Goal: Information Seeking & Learning: Check status

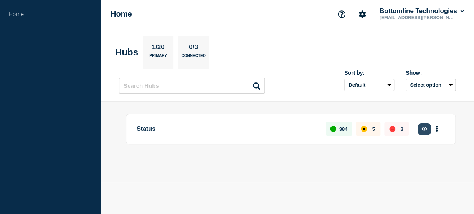
click at [427, 124] on button "button" at bounding box center [424, 129] width 13 height 12
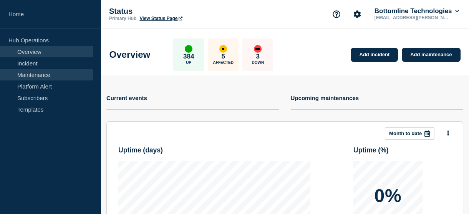
click at [42, 76] on link "Maintenance" at bounding box center [46, 75] width 93 height 12
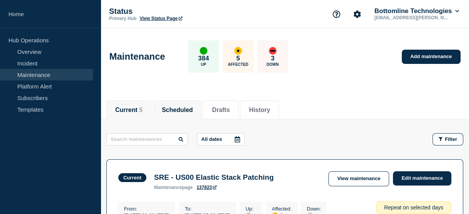
click at [189, 112] on button "Scheduled" at bounding box center [177, 109] width 31 height 7
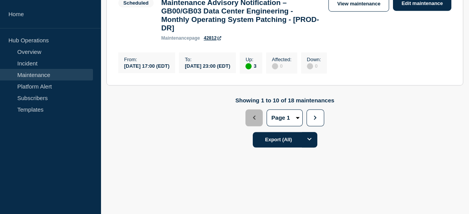
scroll to position [1055, 0]
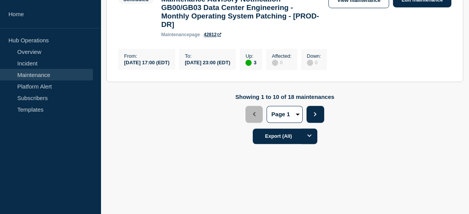
click at [310, 123] on button "Next" at bounding box center [314, 114] width 17 height 17
select select "2"
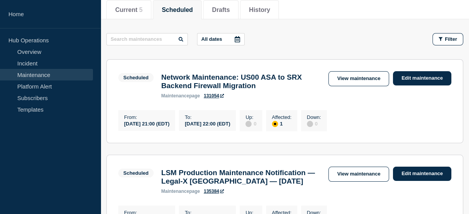
scroll to position [106, 0]
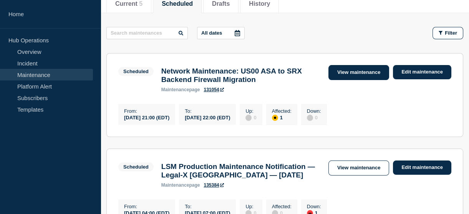
click at [347, 70] on link "View maintenance" at bounding box center [358, 72] width 61 height 15
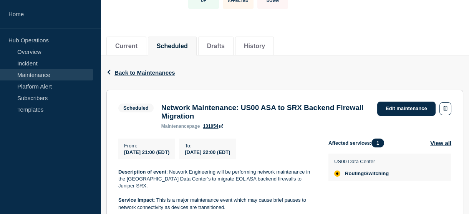
scroll to position [65, 0]
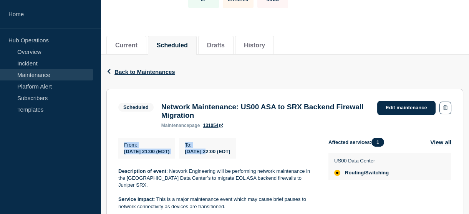
drag, startPoint x: 124, startPoint y: 147, endPoint x: 225, endPoint y: 154, distance: 101.3
click at [225, 154] on div "From : 2025-09-20 21:00 (EDT) To : 2025-09-20 22:00 (EDT)" at bounding box center [223, 147] width 210 height 21
drag, startPoint x: 225, startPoint y: 154, endPoint x: 267, endPoint y: 152, distance: 41.9
click at [236, 152] on div "To : 2025-09-20 22:00 (EDT)" at bounding box center [207, 147] width 57 height 21
drag, startPoint x: 267, startPoint y: 152, endPoint x: 123, endPoint y: 146, distance: 144.1
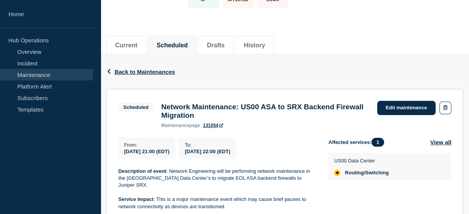
click at [123, 146] on div "From : 2025-09-20 21:00 (EDT) To : 2025-09-20 22:00 (EDT)" at bounding box center [223, 147] width 210 height 21
copy div "From : 2025-09-20 21:00 (EDT) To : 2025-09-20 22:00 (EDT)"
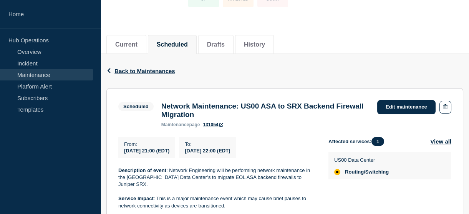
scroll to position [68, 0]
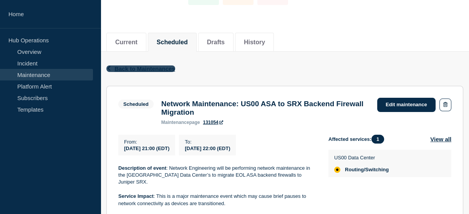
click at [123, 68] on span "Back to Maintenances" at bounding box center [144, 68] width 61 height 7
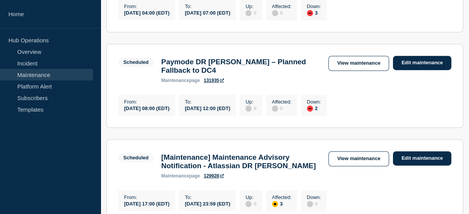
scroll to position [617, 0]
